Goal: Task Accomplishment & Management: Manage account settings

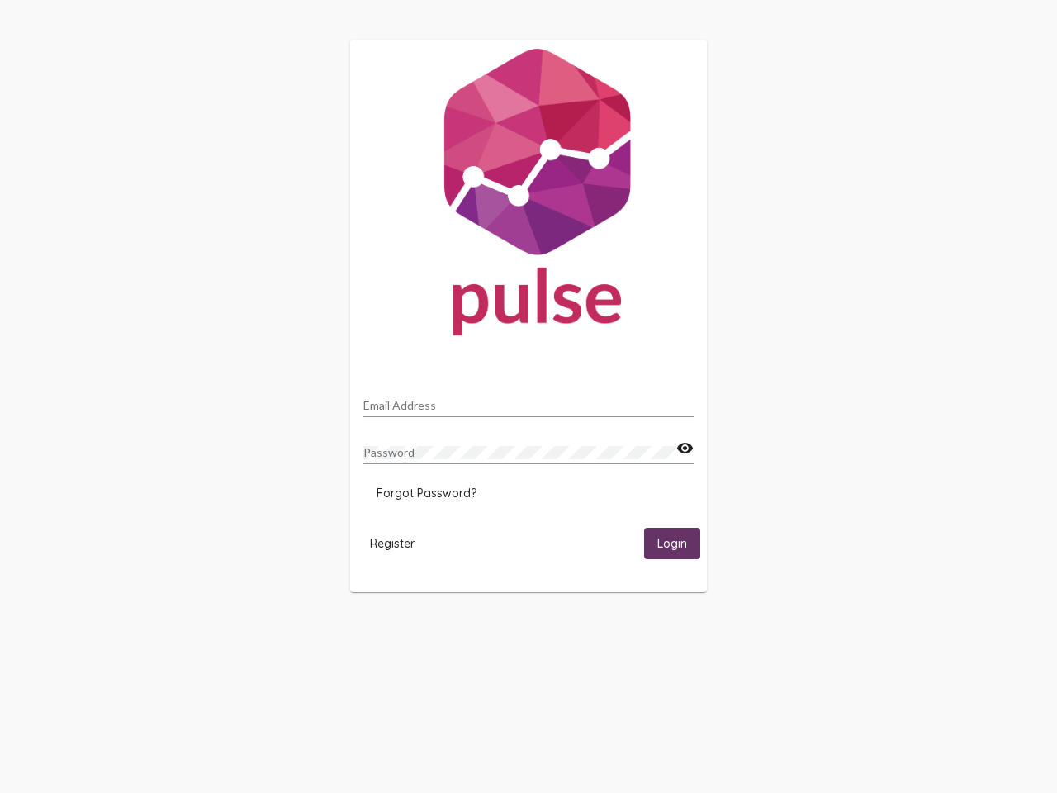
click at [528, 400] on input "Email Address" at bounding box center [528, 405] width 330 height 13
click at [685, 448] on mat-icon "visibility" at bounding box center [684, 448] width 17 height 20
click at [426, 493] on span "Forgot Password?" at bounding box center [427, 493] width 100 height 15
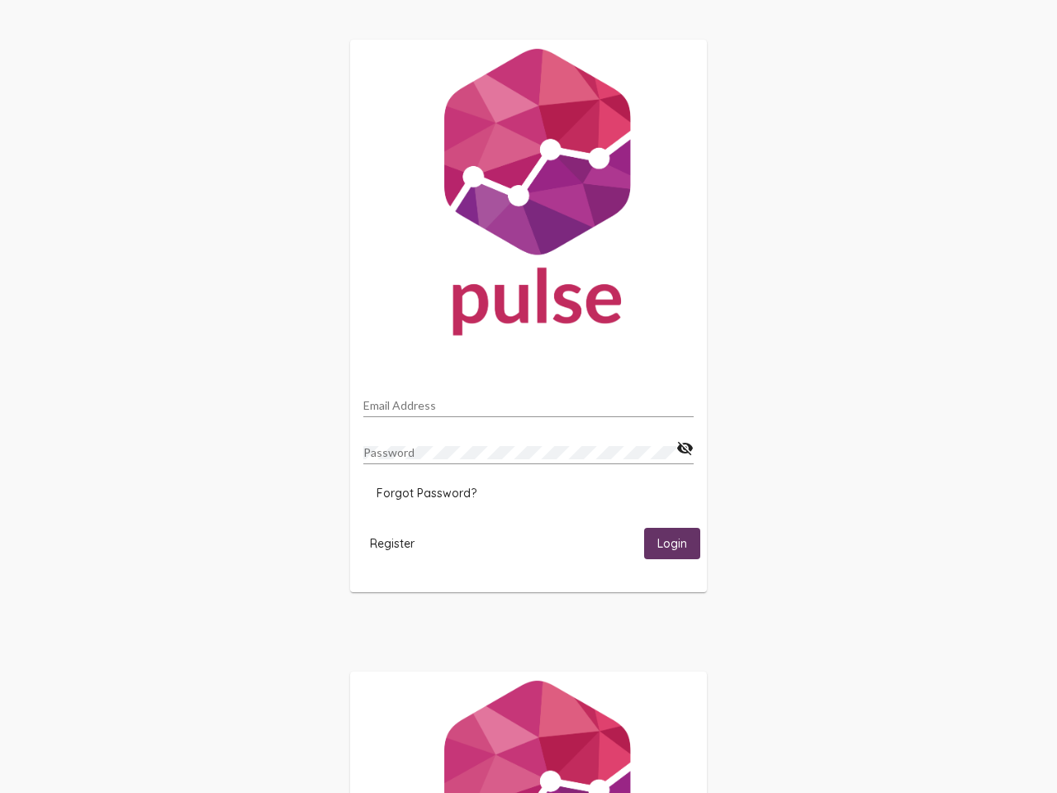
click at [392, 543] on span "Register" at bounding box center [392, 543] width 45 height 15
click at [672, 543] on html "Email Address Password visibility_off Forgot Password? Register Login" at bounding box center [528, 534] width 1057 height 1069
